Goal: Find specific page/section: Find specific page/section

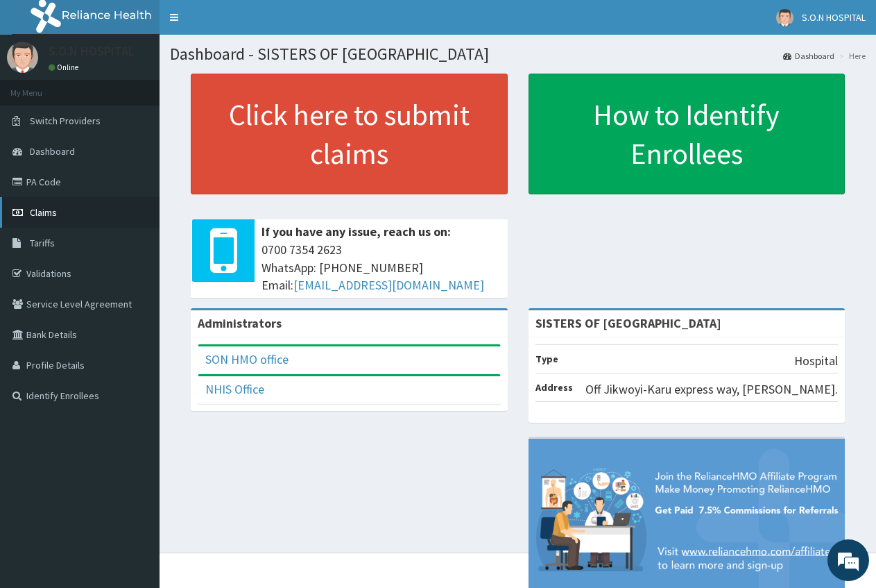
click at [83, 212] on link "Claims" at bounding box center [80, 212] width 160 height 31
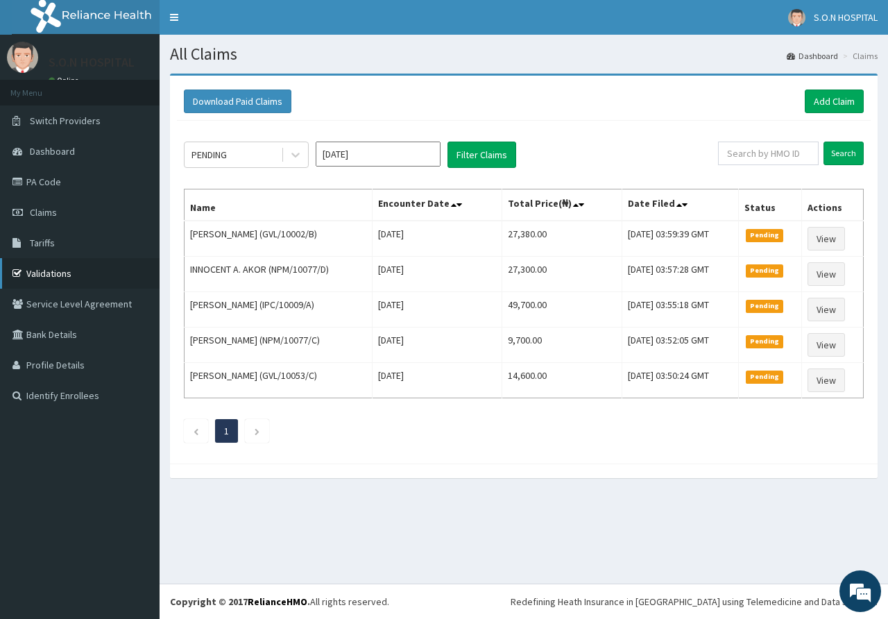
click at [76, 269] on link "Validations" at bounding box center [80, 273] width 160 height 31
